Goal: Transaction & Acquisition: Purchase product/service

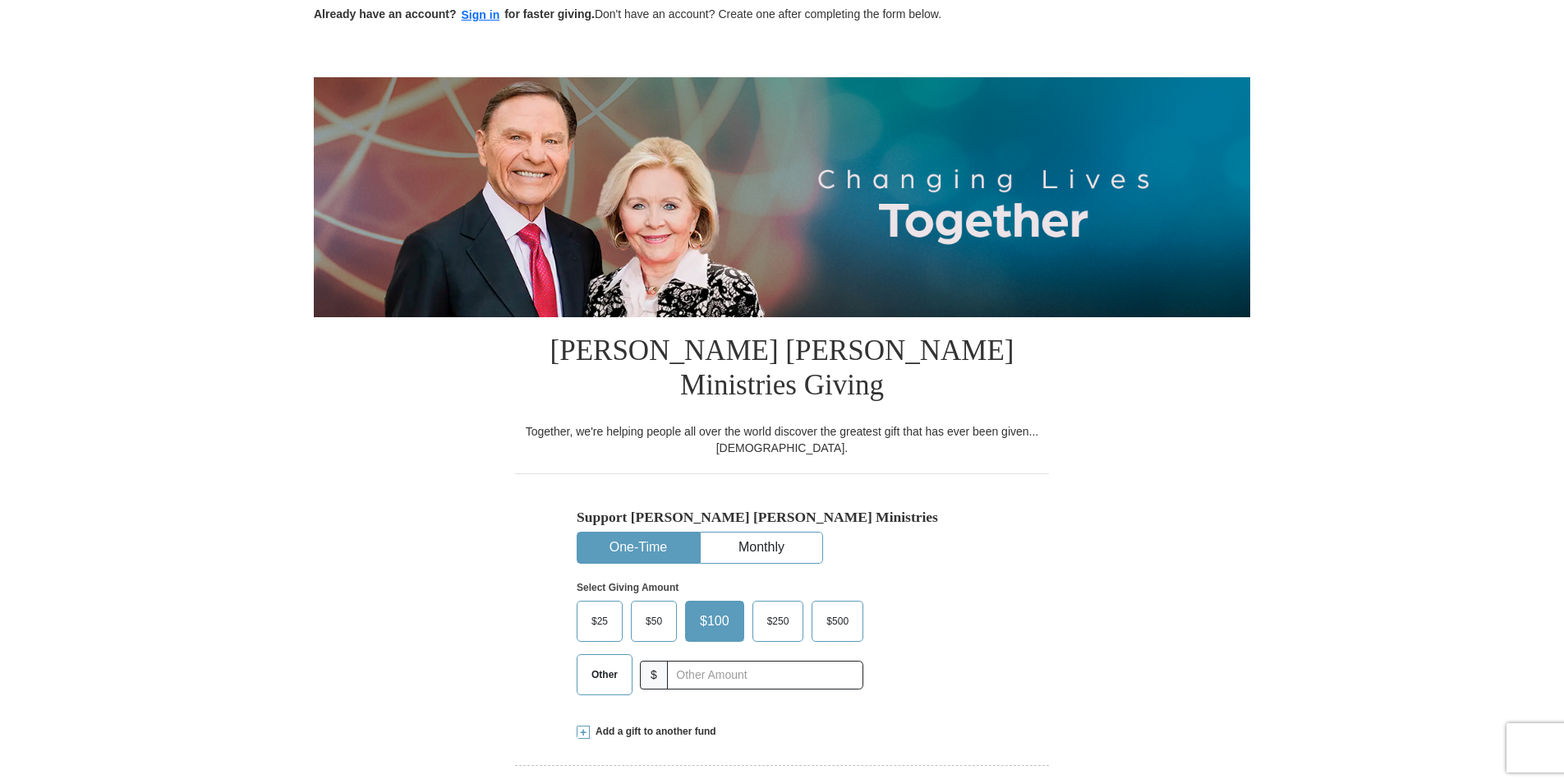
scroll to position [164, 0]
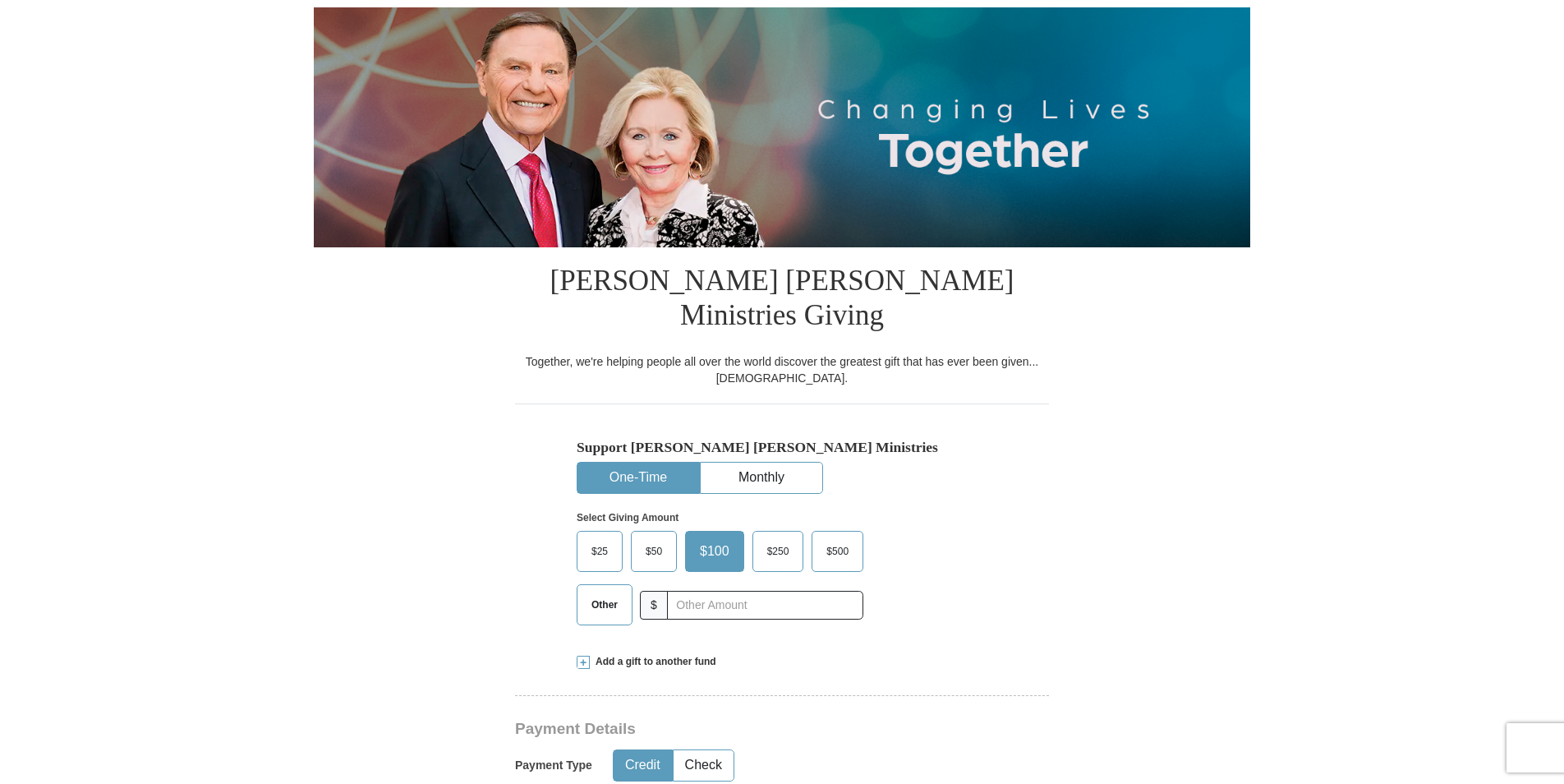
click at [617, 593] on span "Other" at bounding box center [605, 605] width 43 height 25
click at [0, 0] on input "Other" at bounding box center [0, 0] width 0 height 0
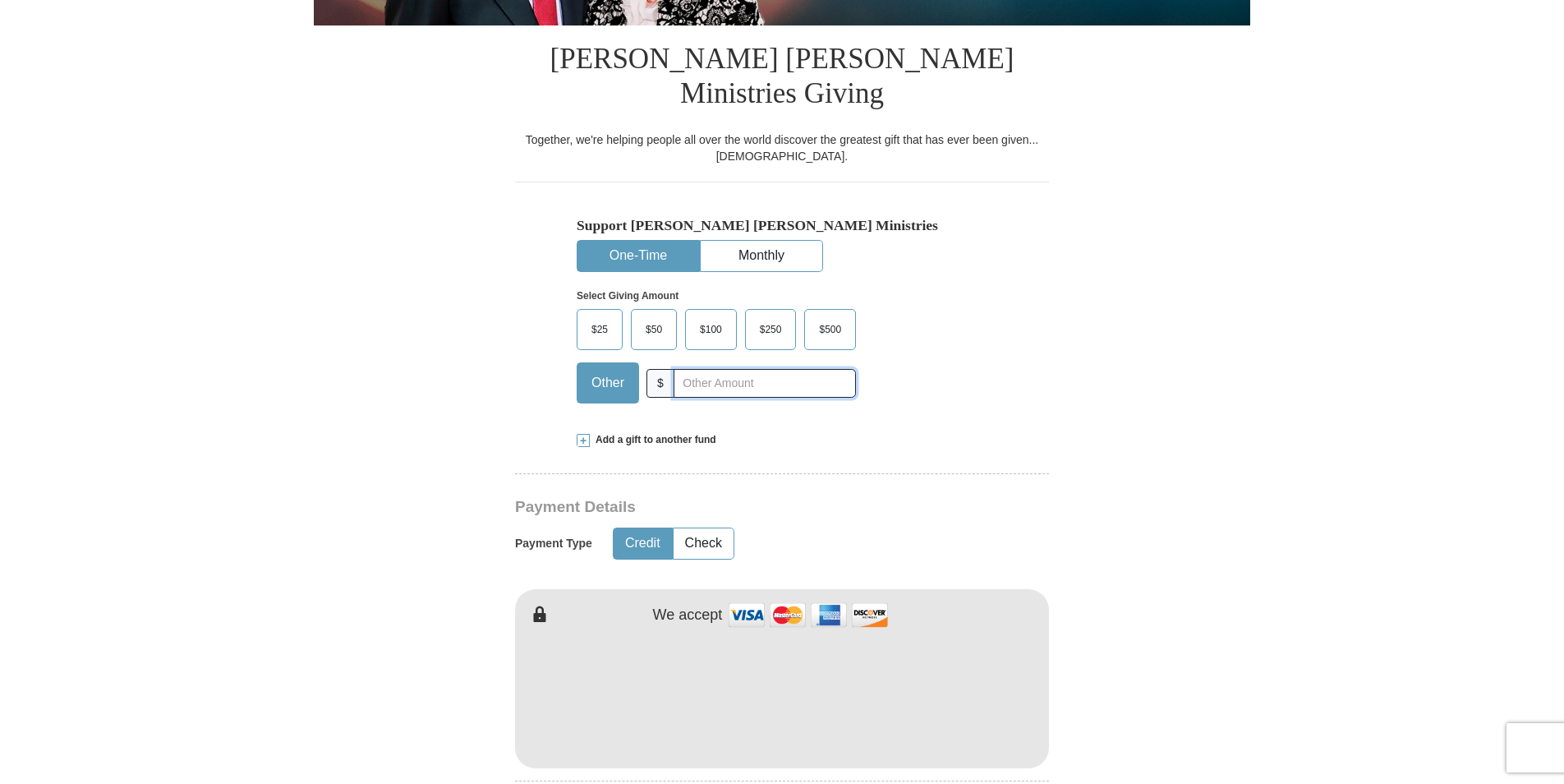
scroll to position [411, 0]
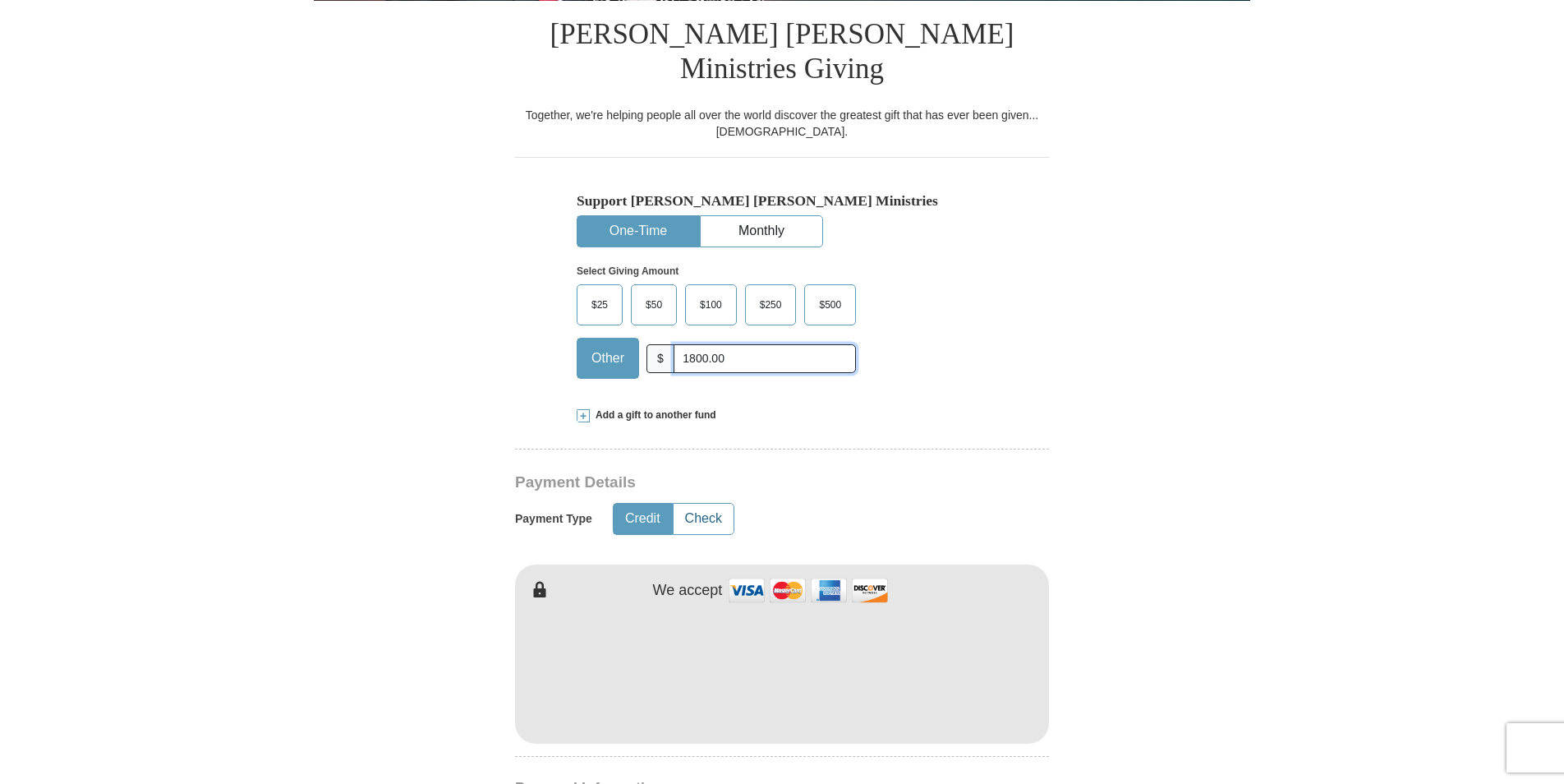
type input "1800.00"
click at [702, 504] on button "Check" at bounding box center [704, 518] width 60 height 30
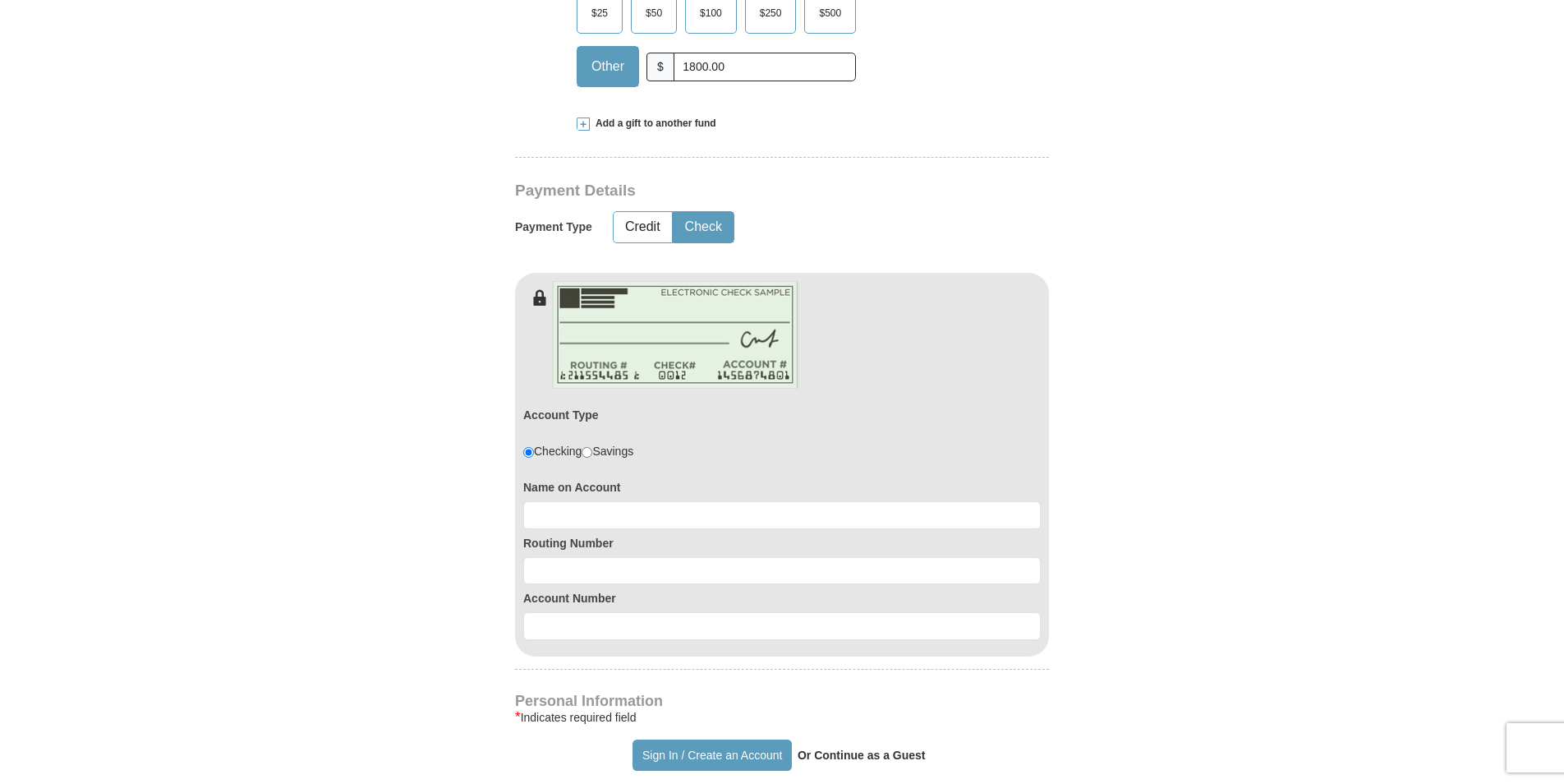
scroll to position [739, 0]
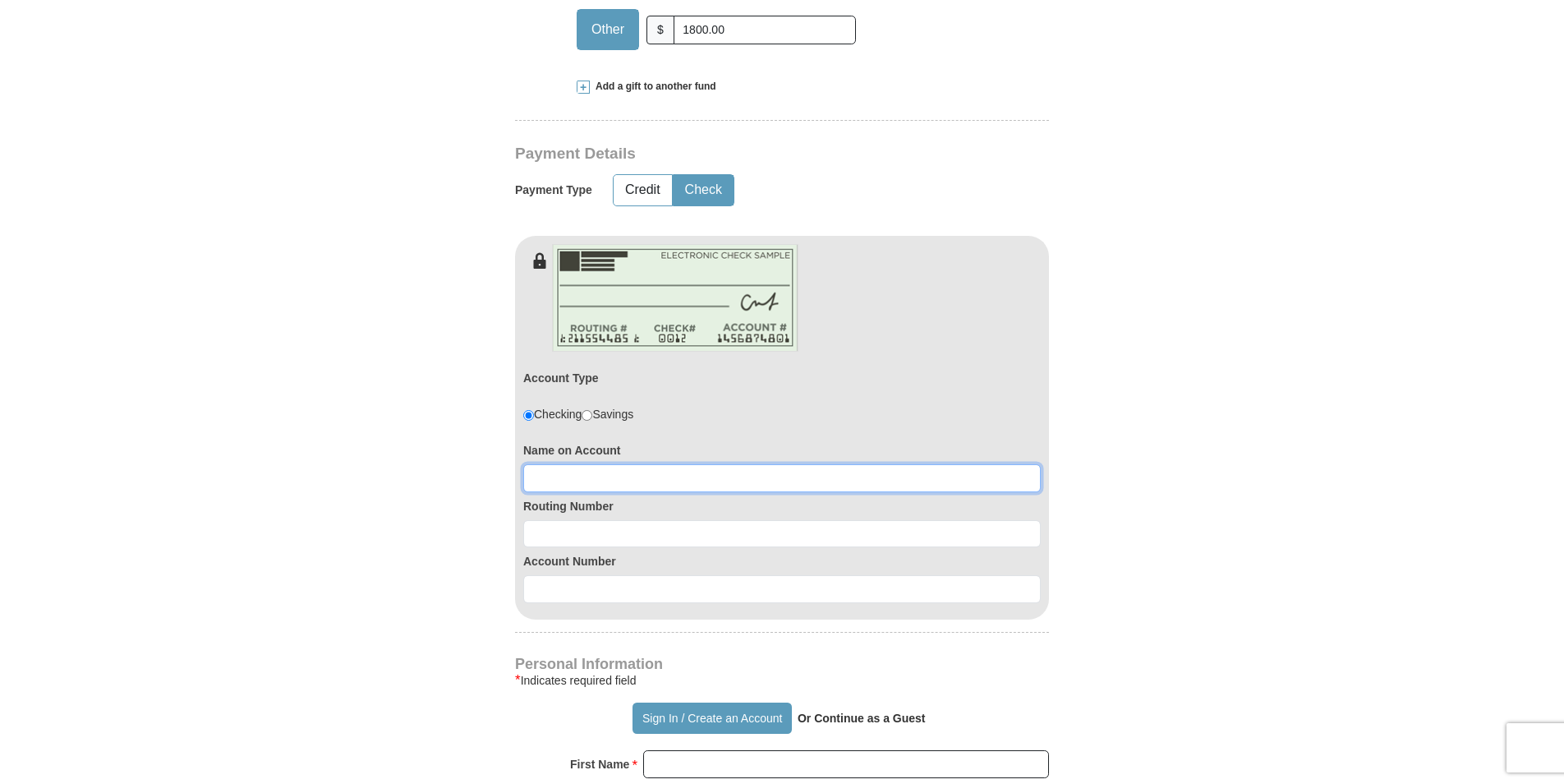
click at [612, 464] on input at bounding box center [782, 478] width 518 height 28
type input "DaySping Enterprises"
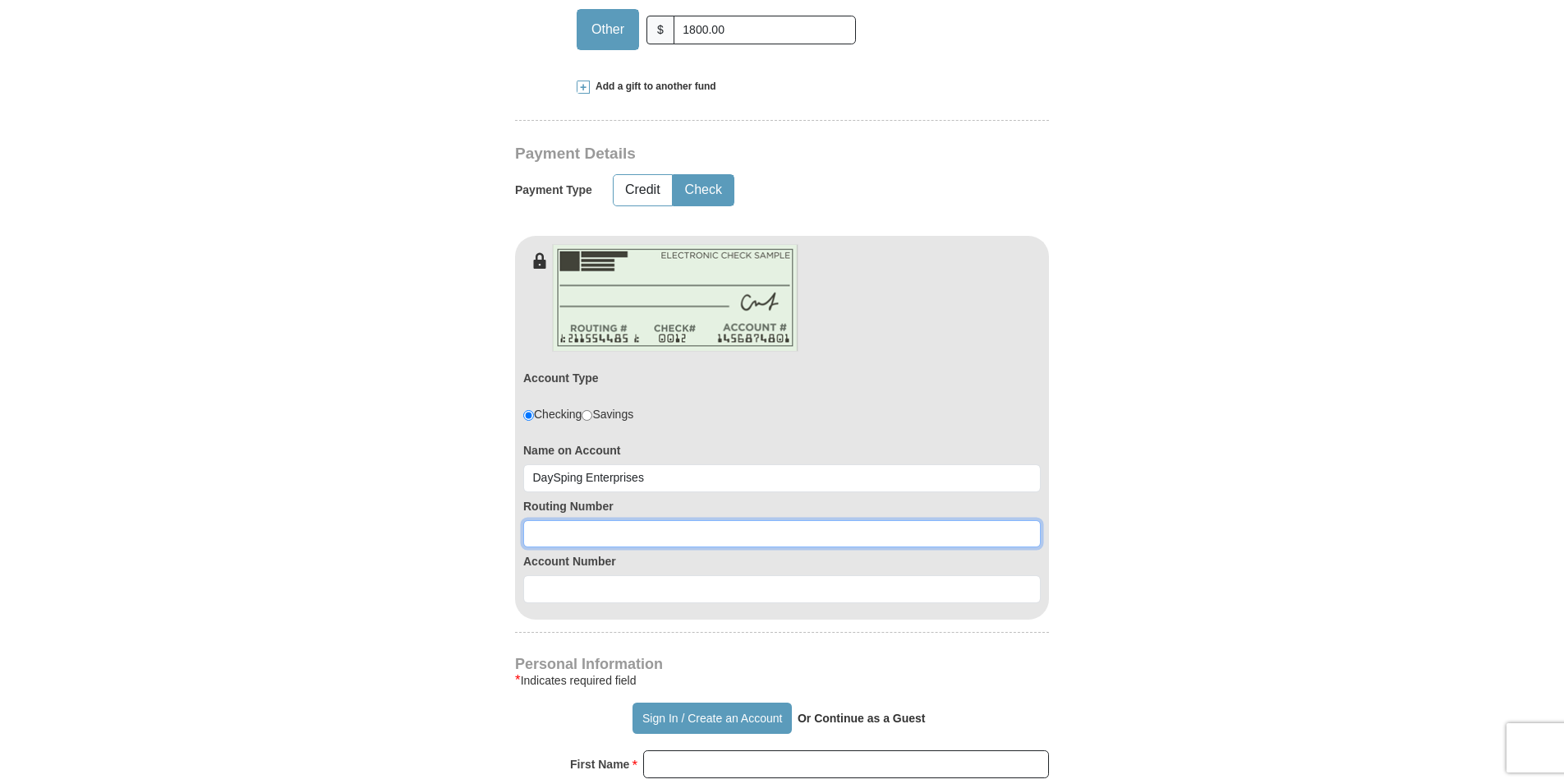
click at [586, 520] on input at bounding box center [782, 534] width 518 height 28
type input "0612311443"
click at [587, 575] on input at bounding box center [782, 589] width 518 height 28
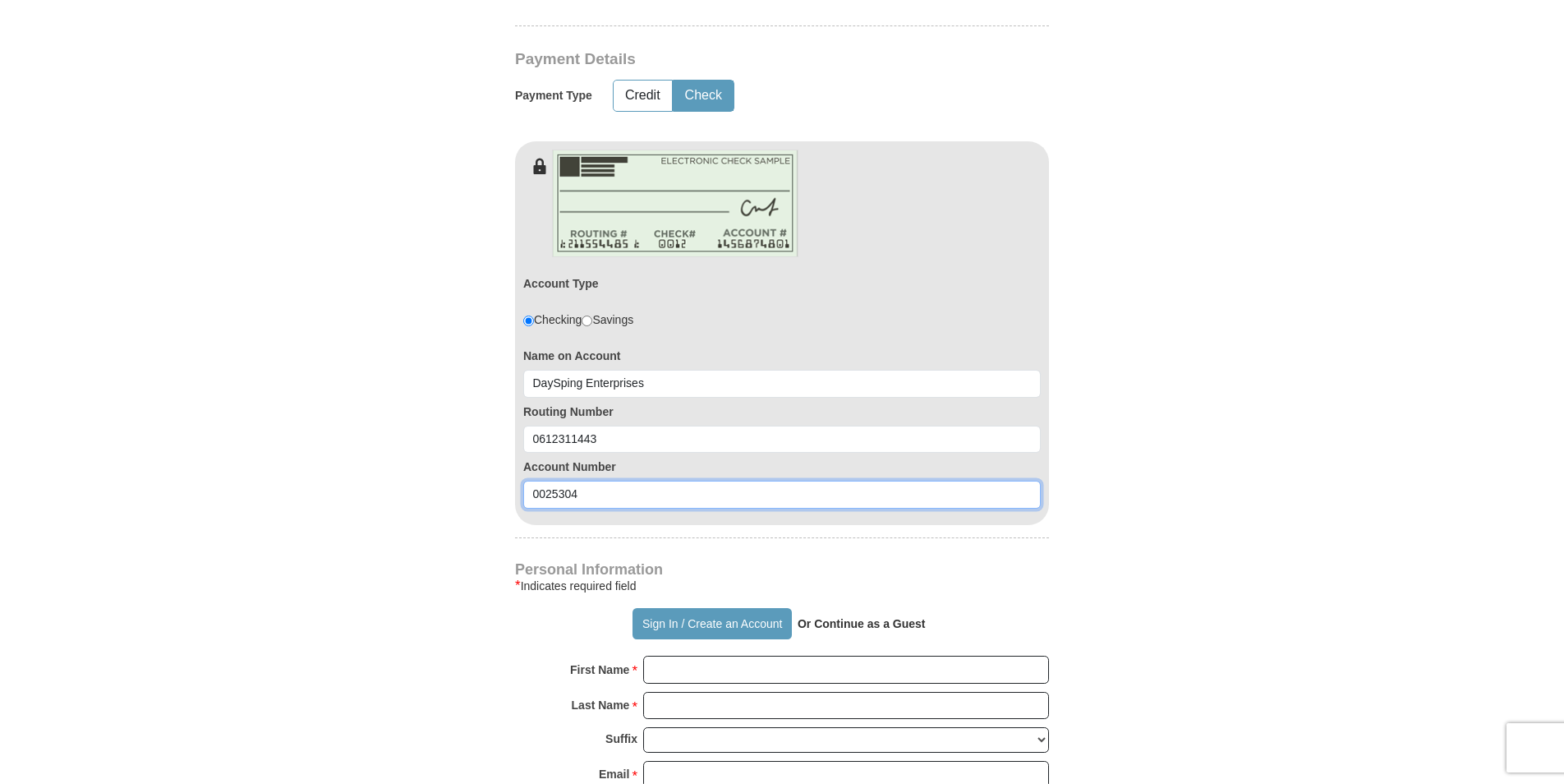
scroll to position [1068, 0]
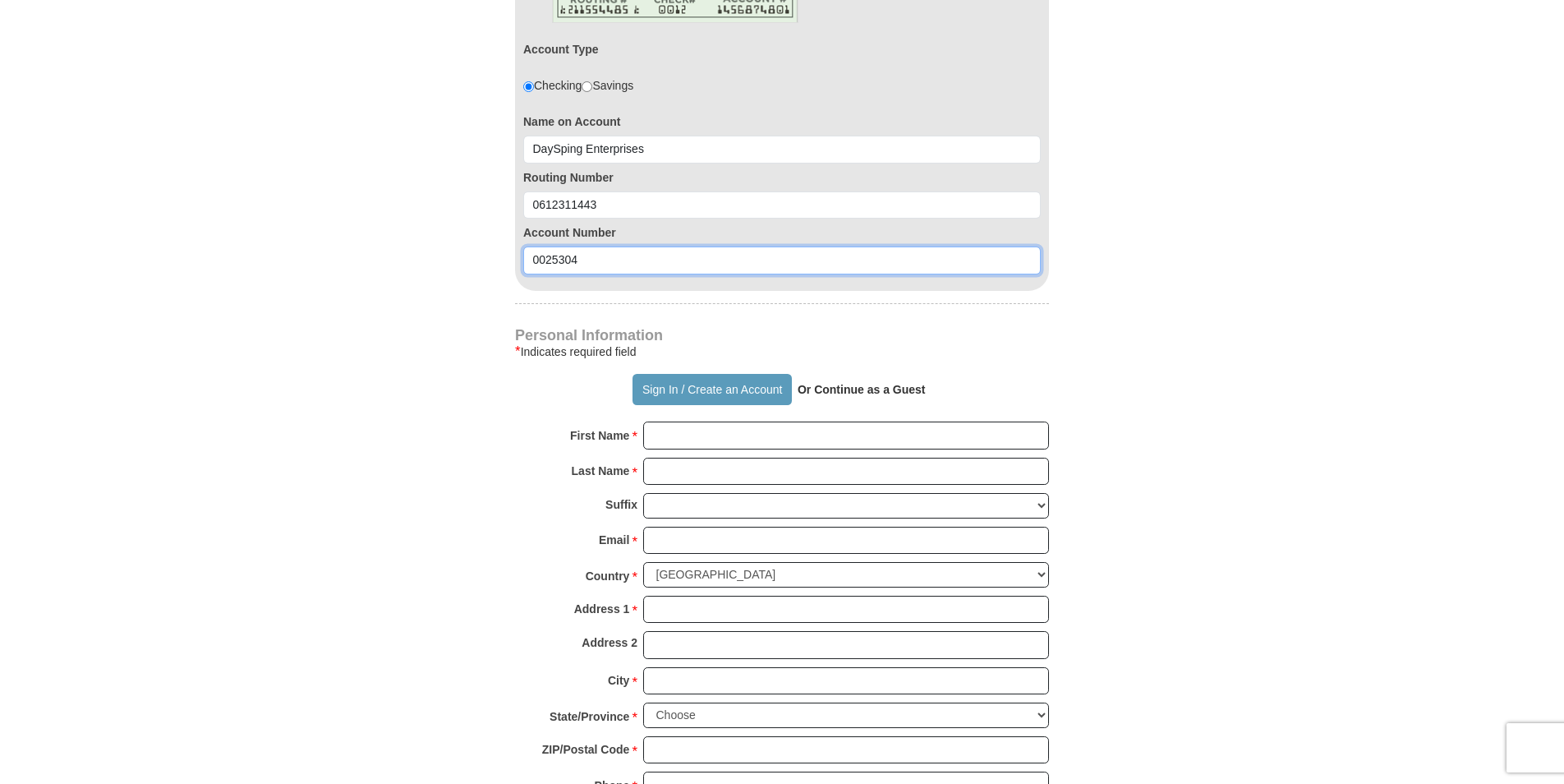
type input "0025304"
click at [758, 422] on input "First Name *" at bounding box center [846, 436] width 405 height 28
type input "DaySpring"
type input "Enterprises"
type input "judah@pineland.net"
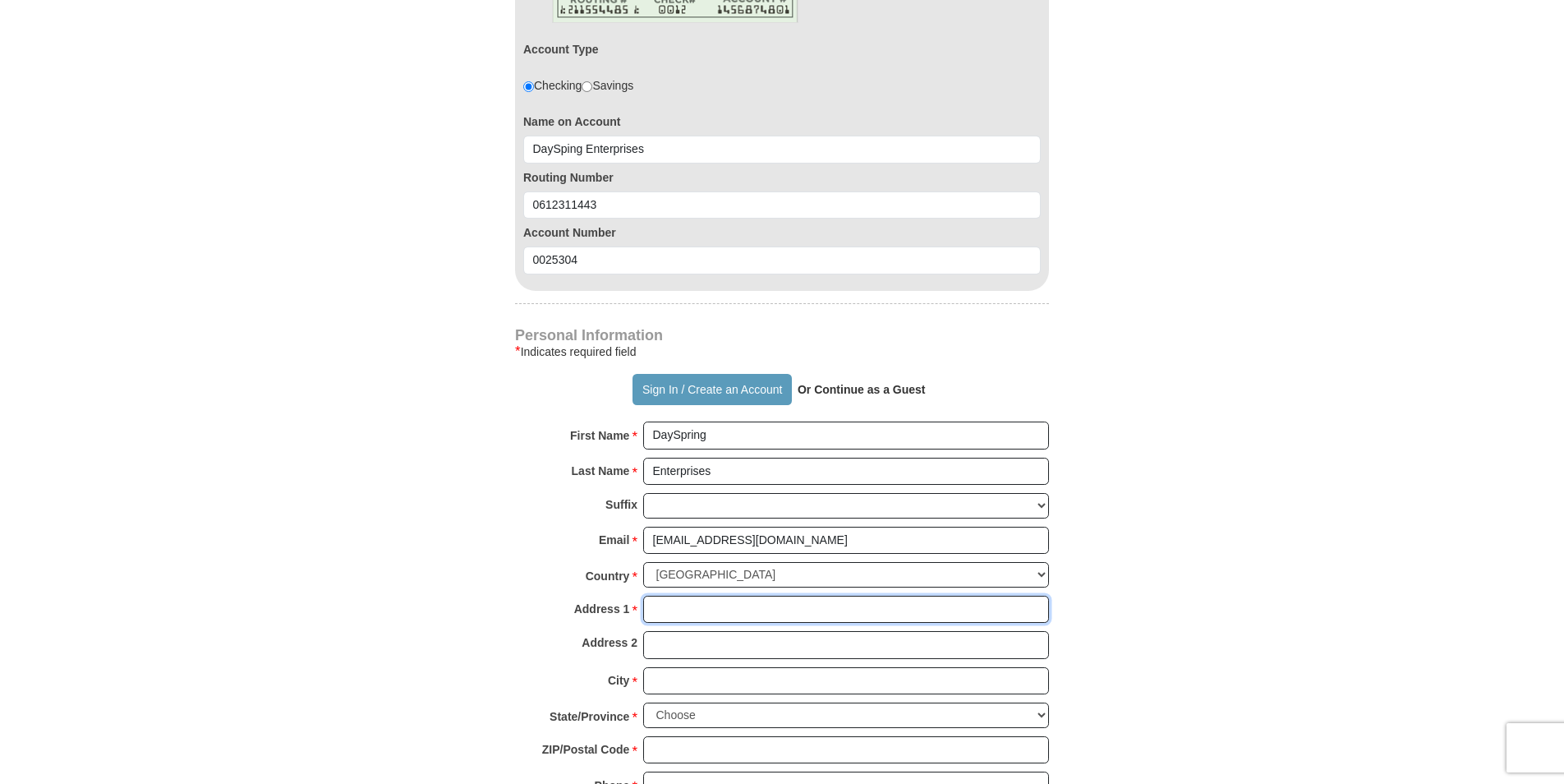
type input "P O Box 201"
type input "Swainsboro, GA"
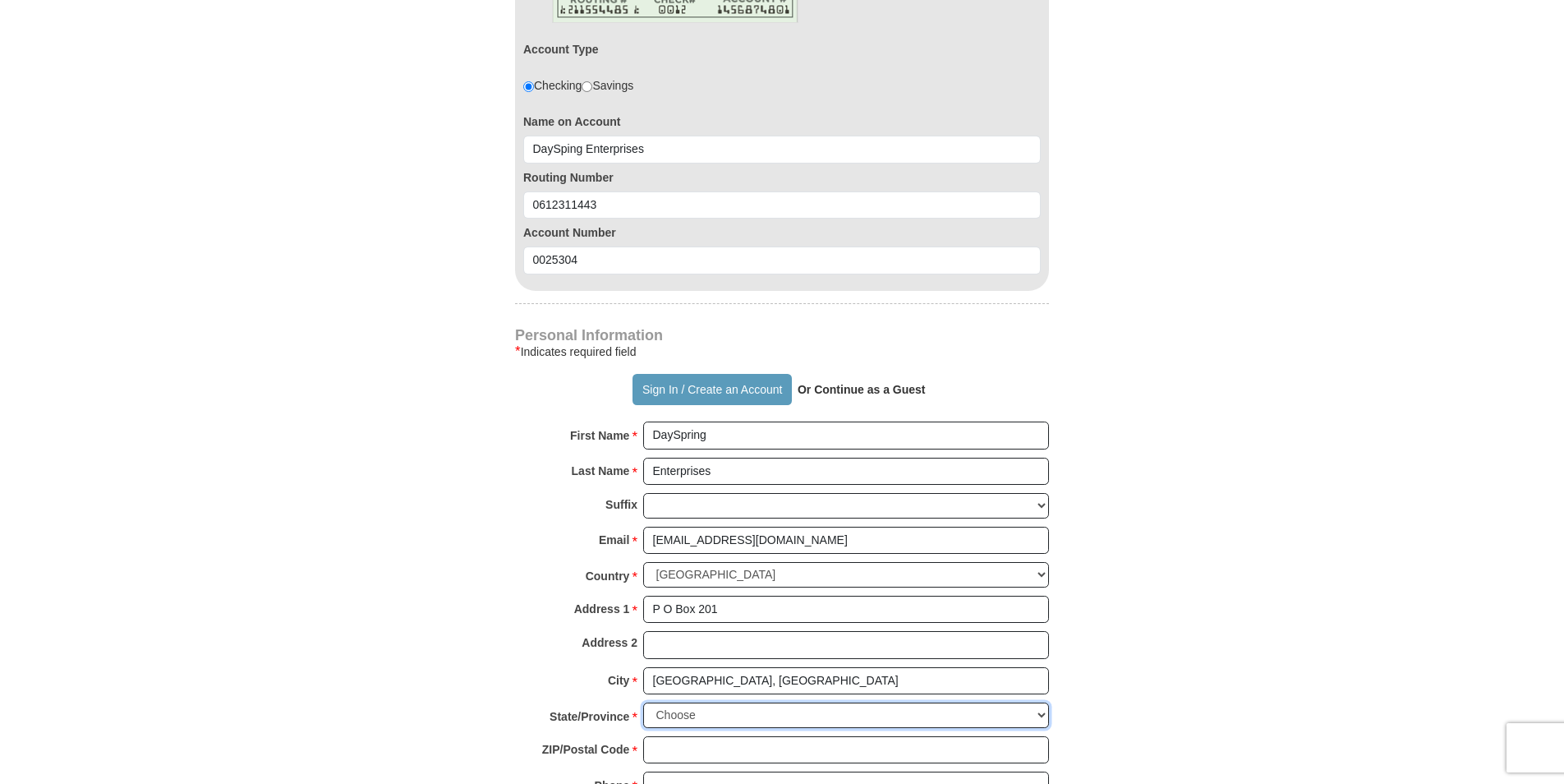
select select "GA"
type input "30448"
type input "4784944474"
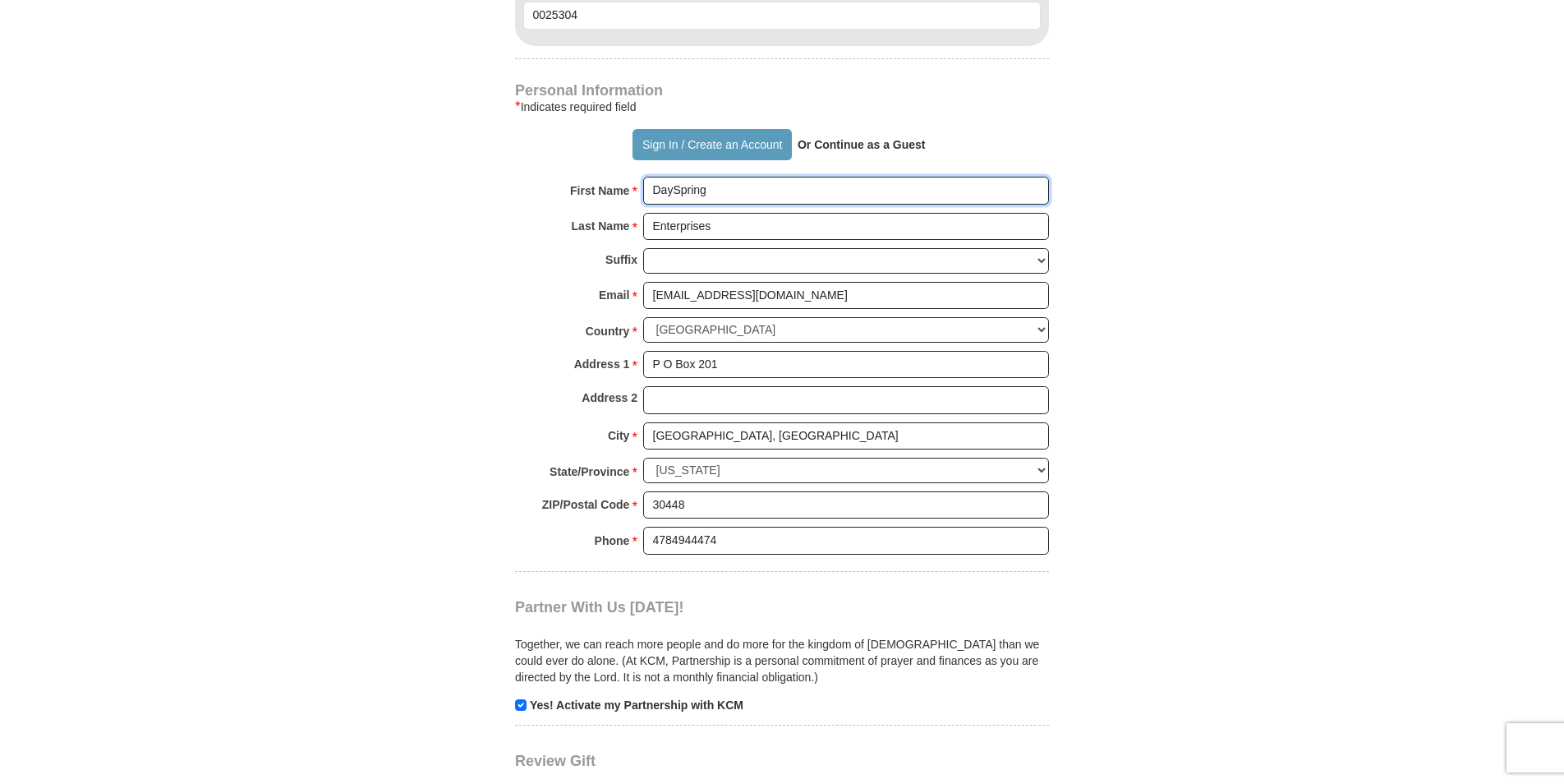
scroll to position [1314, 0]
type input "DaySpring"
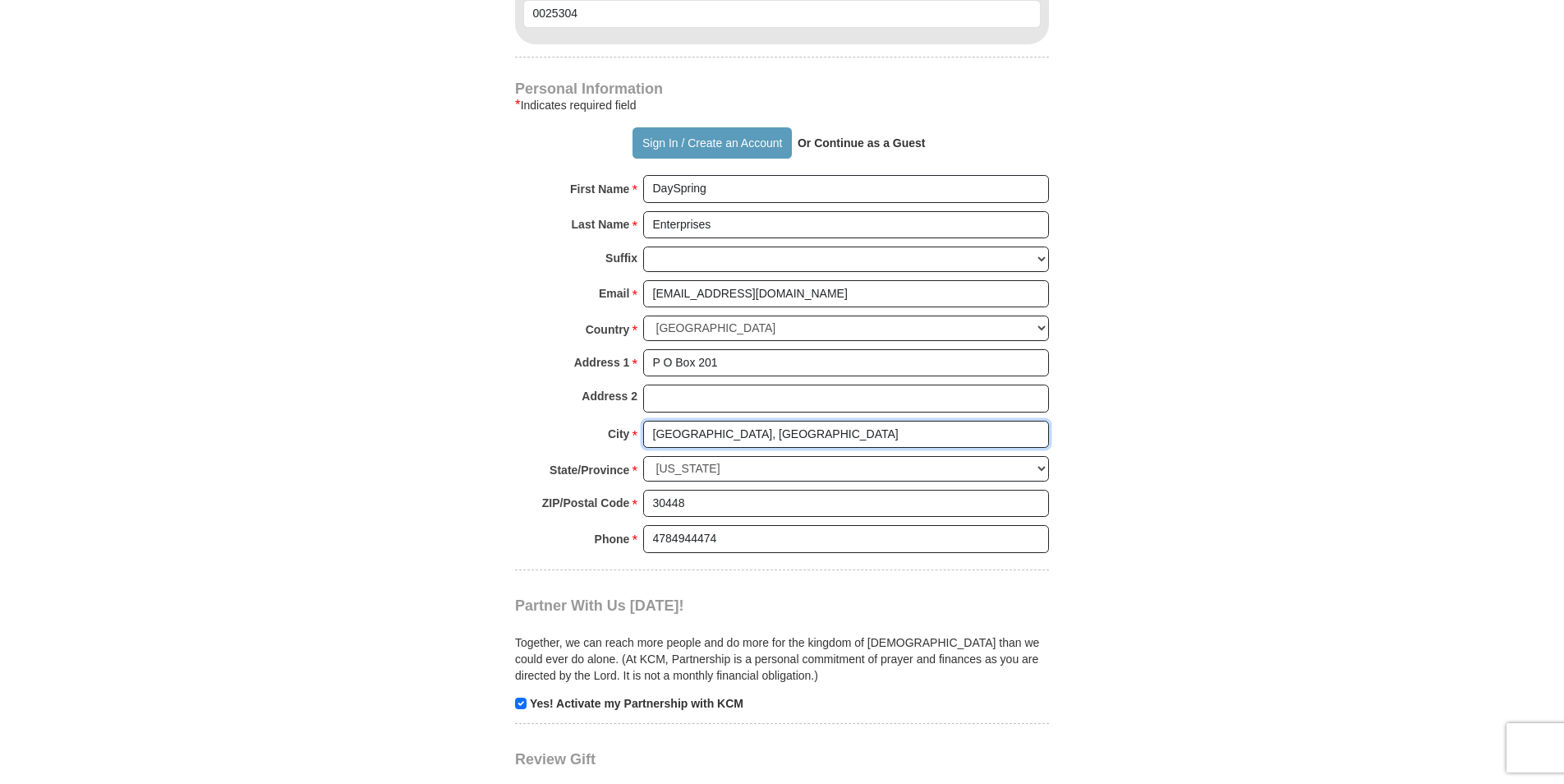
click at [759, 421] on input "Swainsboro, GA" at bounding box center [846, 435] width 405 height 28
type input "S"
type input "Nunez, GA"
type input "P. O. Box 201"
drag, startPoint x: 745, startPoint y: 366, endPoint x: 644, endPoint y: 367, distance: 101.0
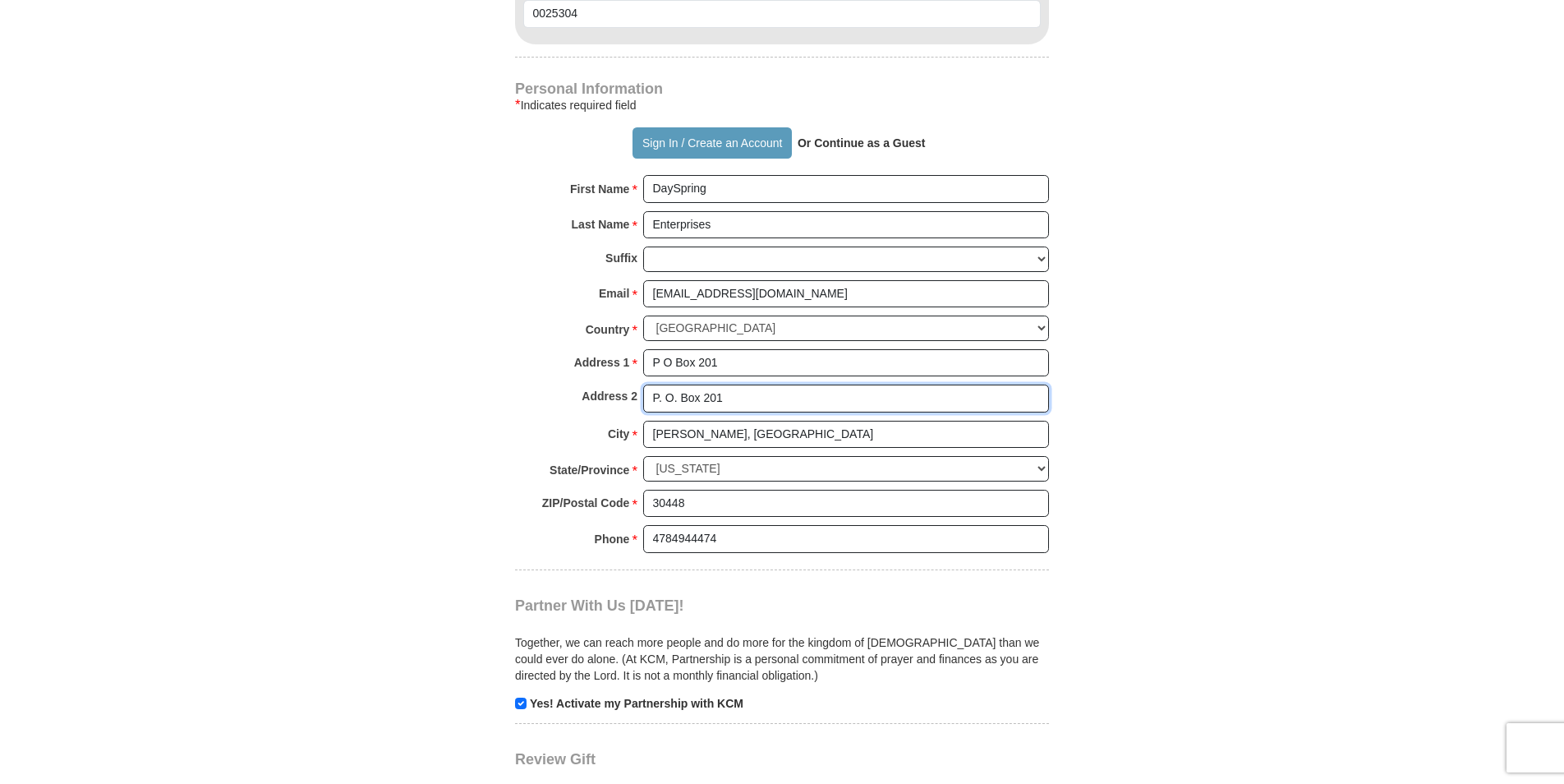
click at [644, 385] on input "P. O. Box 201" at bounding box center [846, 398] width 405 height 28
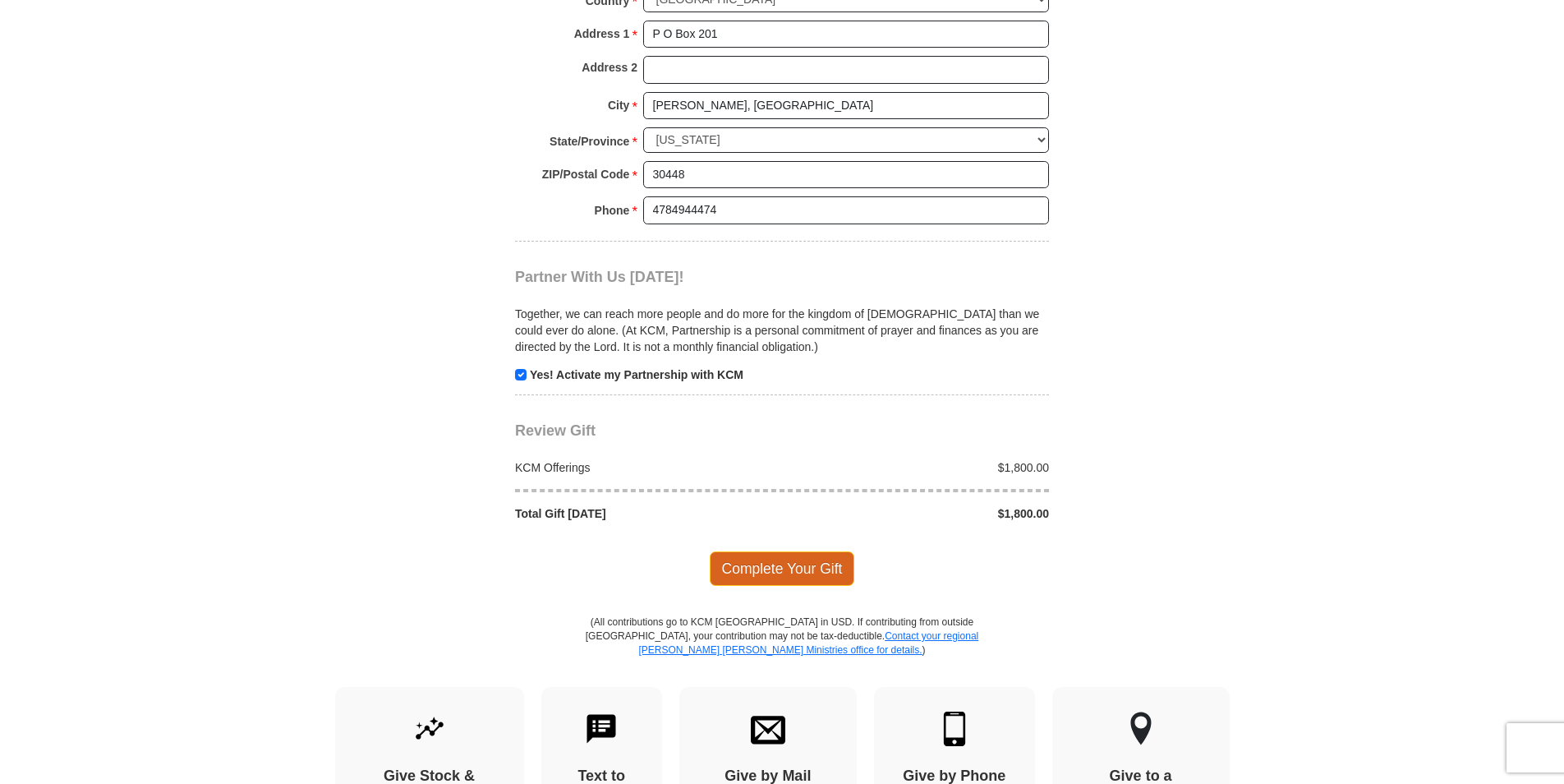
click at [805, 551] on span "Complete Your Gift" at bounding box center [782, 568] width 146 height 34
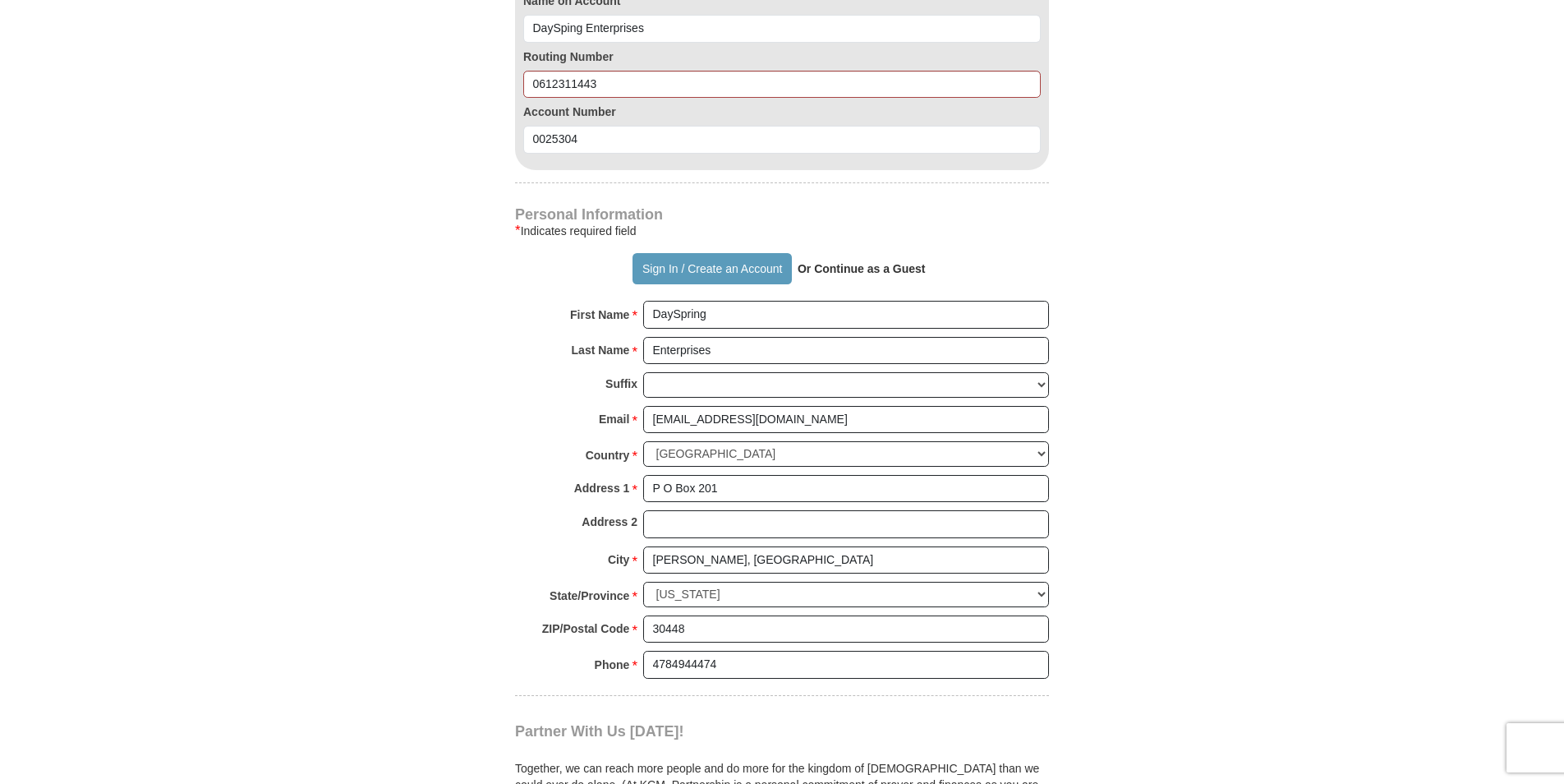
scroll to position [1157, 0]
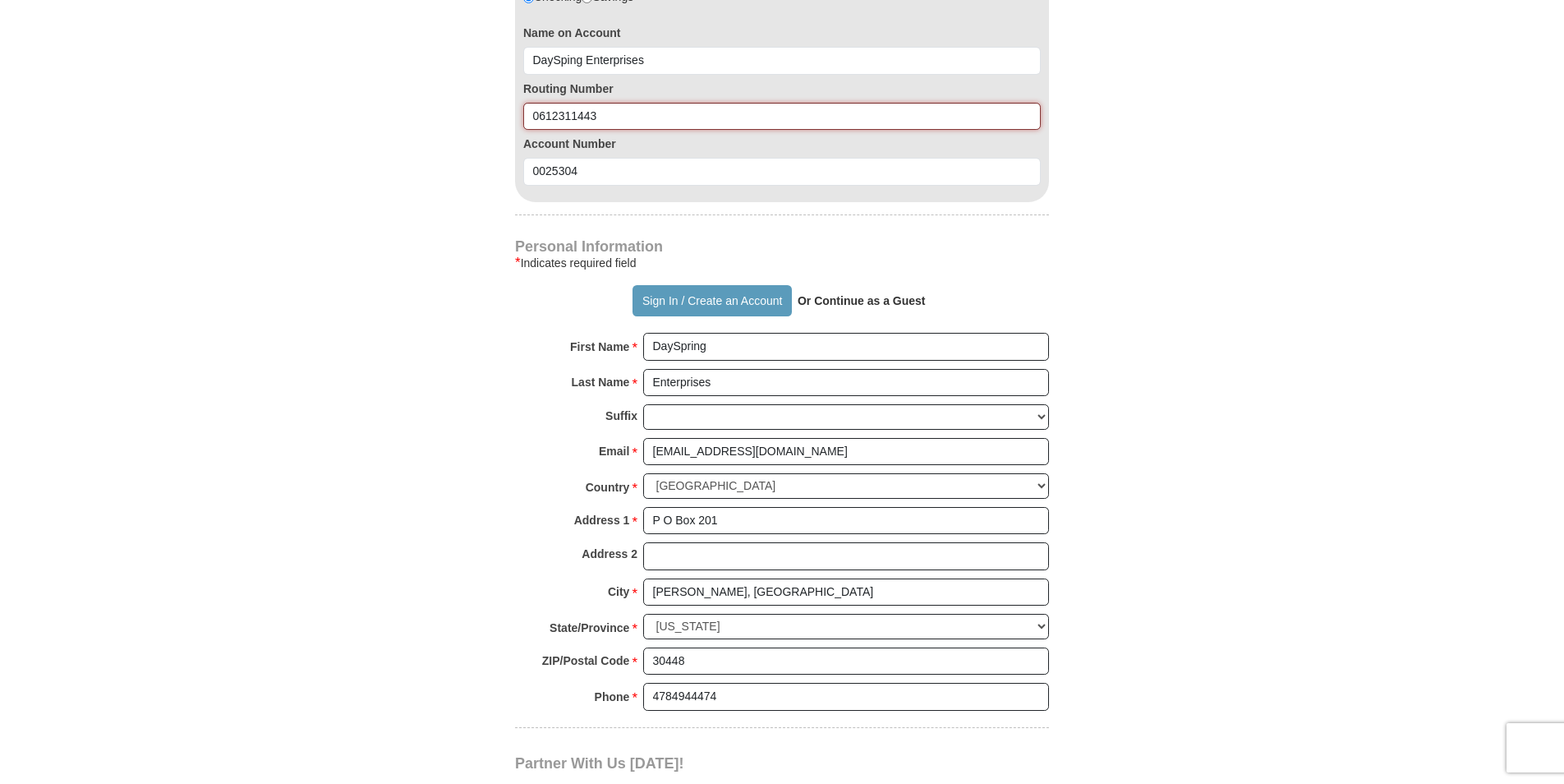
click at [613, 103] on input "0612311443" at bounding box center [782, 116] width 518 height 28
type input "0"
type input "061211443"
click at [1058, 225] on form "Already have an account? Sign in for faster giving. Don't have an account? Crea…" at bounding box center [782, 51] width 937 height 2284
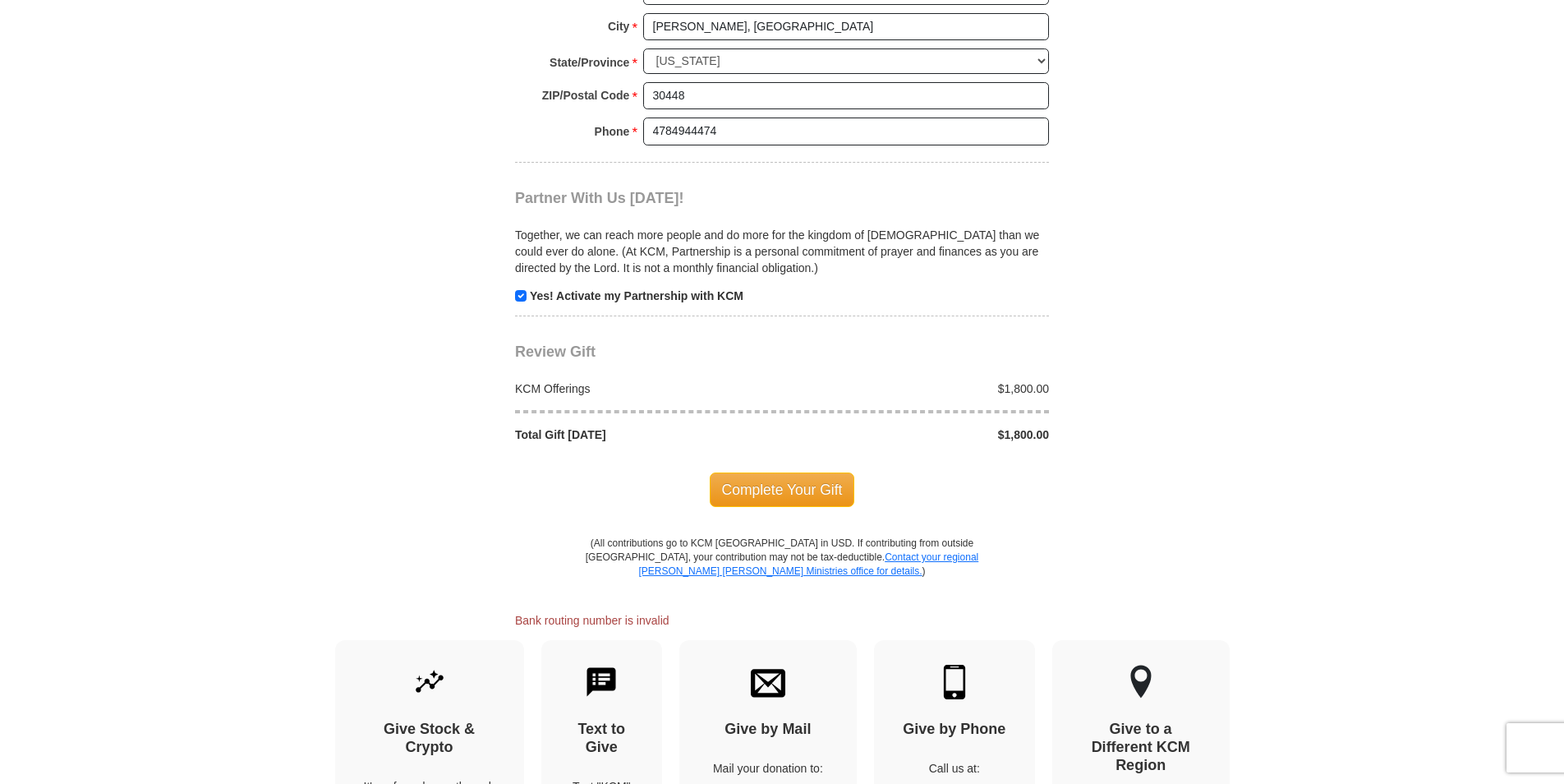
scroll to position [1732, 0]
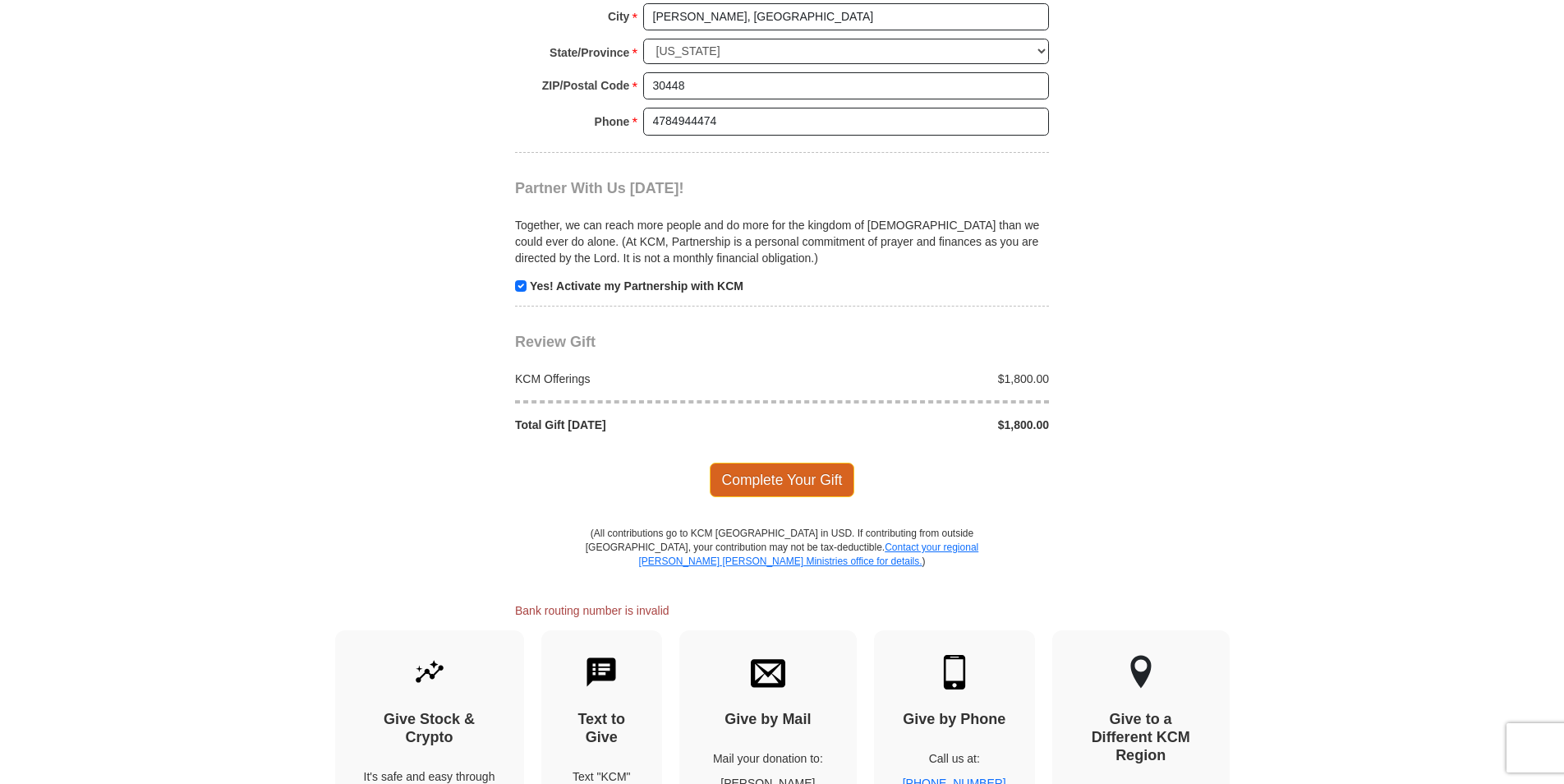
click at [773, 462] on span "Complete Your Gift" at bounding box center [782, 480] width 146 height 34
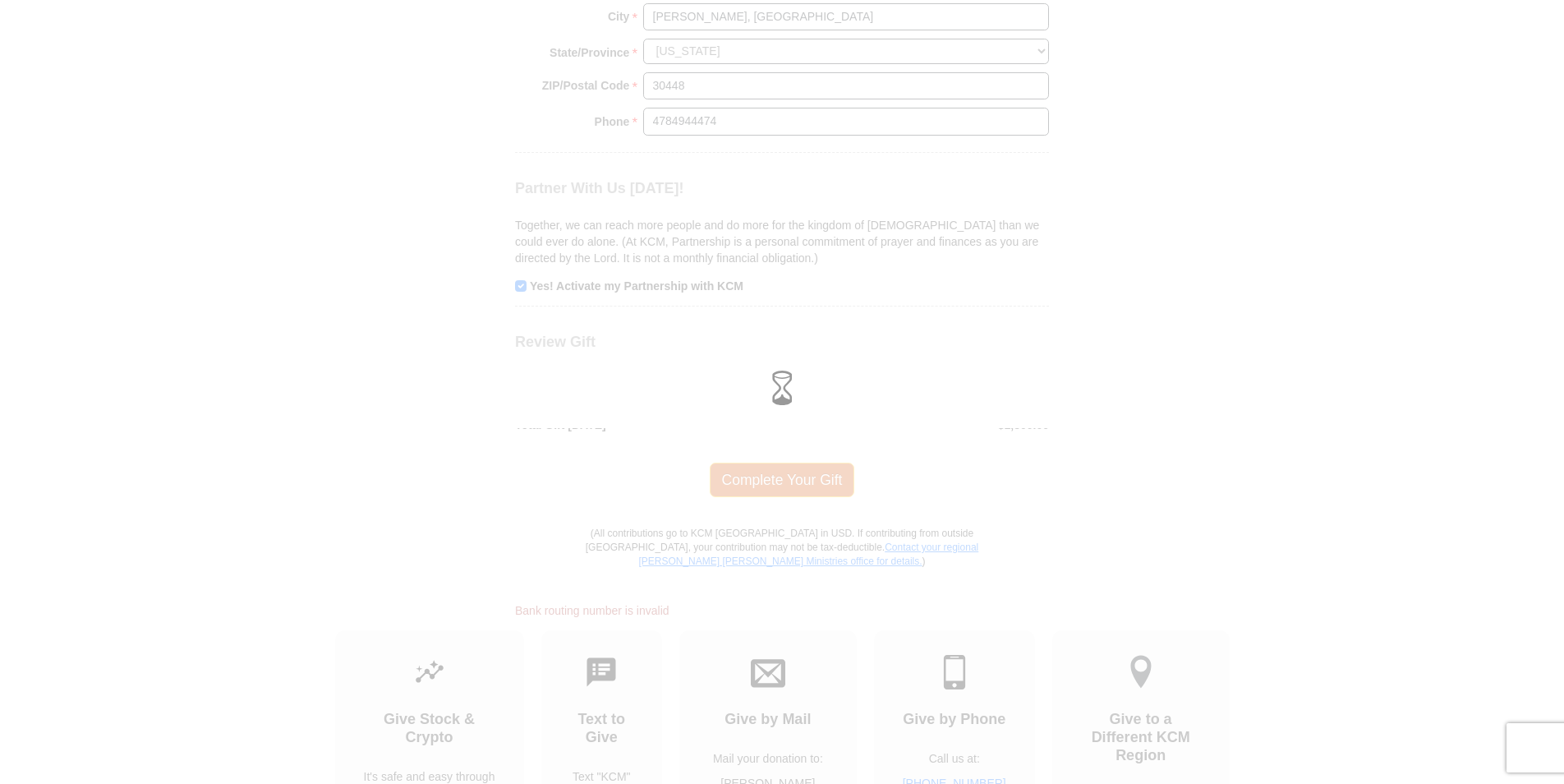
scroll to position [1676, 0]
